Goal: Entertainment & Leisure: Consume media (video, audio)

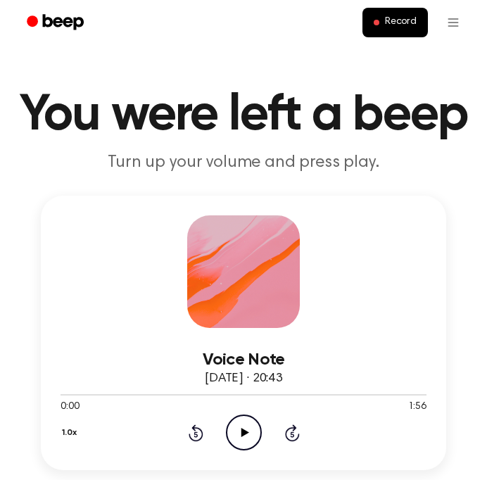
click at [243, 439] on icon "Play Audio" at bounding box center [244, 432] width 36 height 36
click at [241, 436] on icon at bounding box center [244, 432] width 6 height 9
click at [241, 428] on icon at bounding box center [245, 432] width 8 height 9
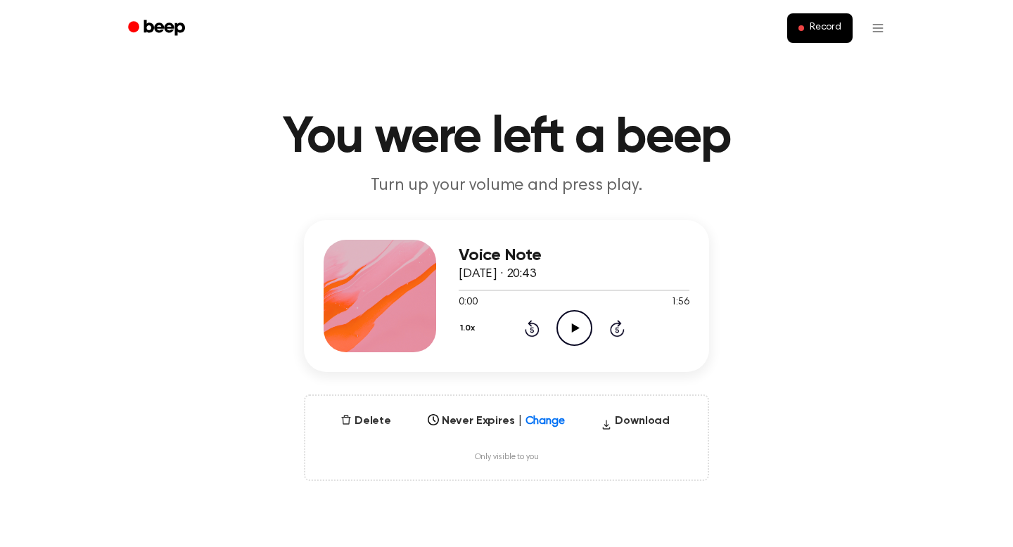
click at [571, 330] on icon at bounding box center [575, 328] width 8 height 9
click at [575, 328] on icon at bounding box center [575, 328] width 8 height 9
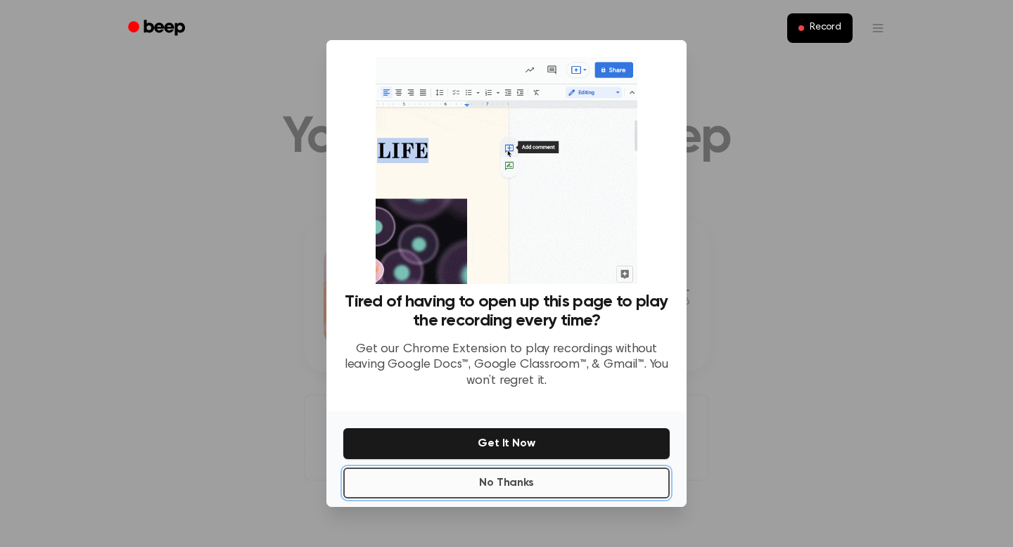
click at [526, 480] on button "No Thanks" at bounding box center [506, 483] width 326 height 31
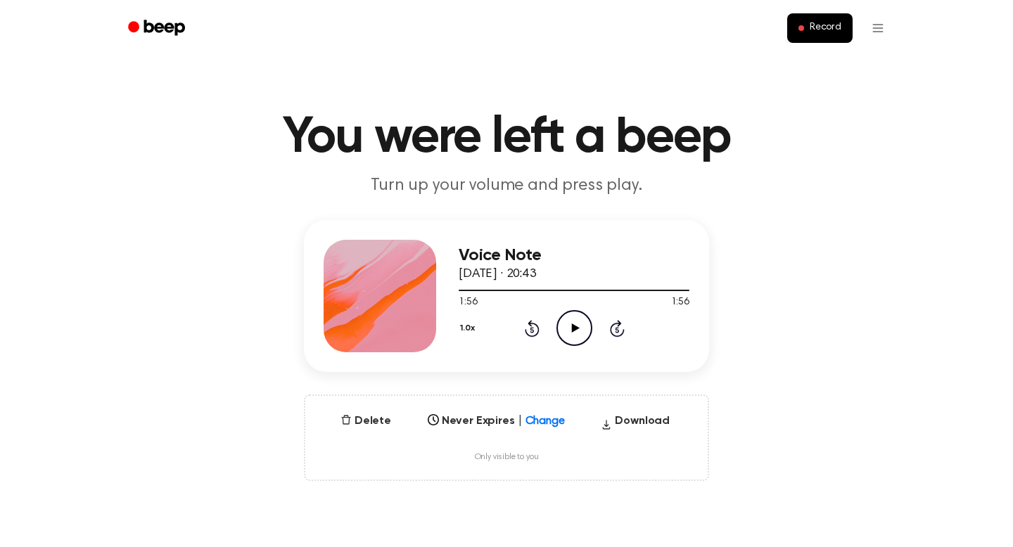
click at [532, 329] on icon "Rewind 5 seconds" at bounding box center [531, 328] width 15 height 18
click at [532, 329] on icon at bounding box center [532, 330] width 4 height 6
click at [460, 291] on div at bounding box center [574, 289] width 231 height 11
click at [573, 329] on icon at bounding box center [575, 328] width 8 height 9
click at [460, 289] on div at bounding box center [574, 289] width 231 height 11
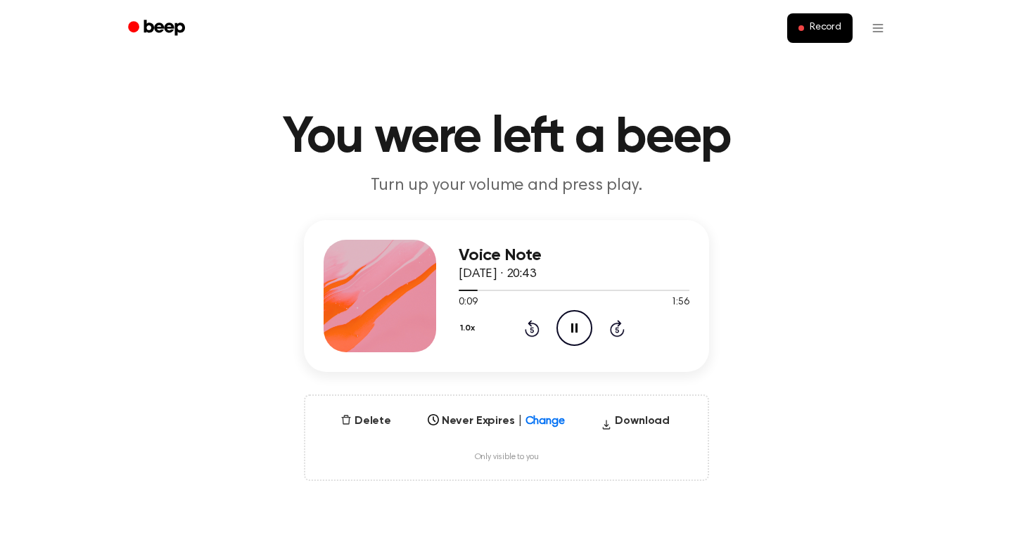
click at [573, 331] on icon "Pause Audio" at bounding box center [574, 328] width 36 height 36
click at [460, 290] on div at bounding box center [469, 290] width 20 height 1
